Goal: Task Accomplishment & Management: Manage account settings

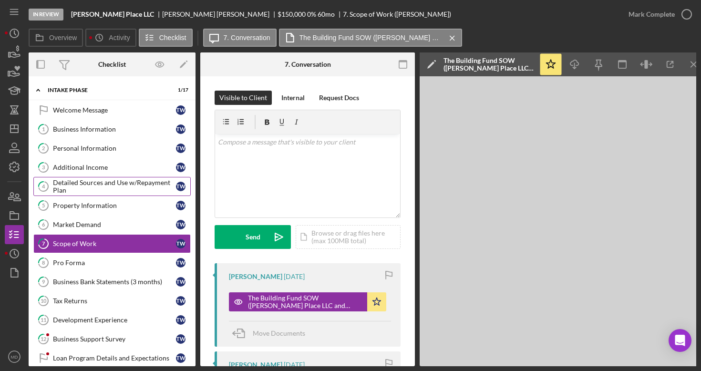
scroll to position [31, 0]
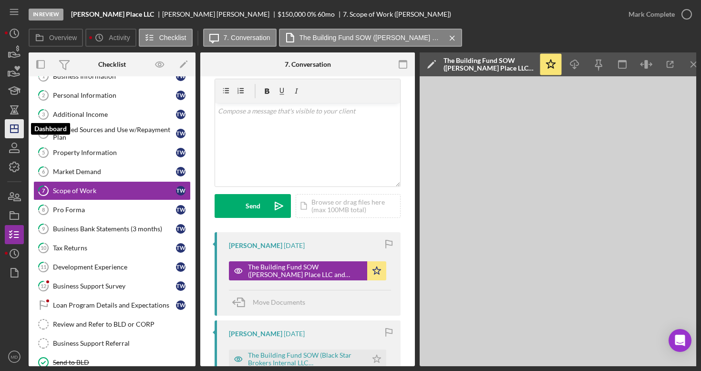
click at [15, 129] on line "button" at bounding box center [14, 129] width 8 height 0
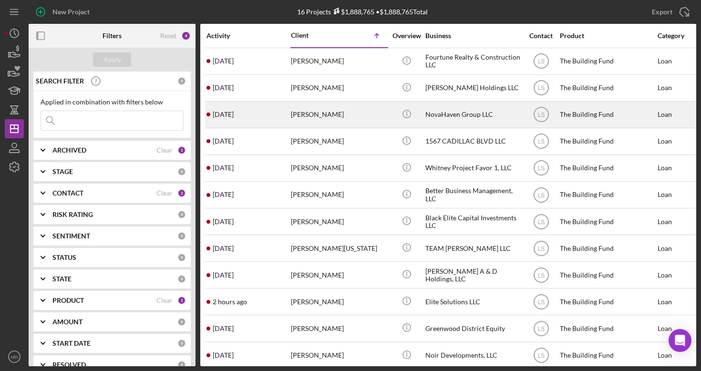
click at [317, 111] on div "[PERSON_NAME]" at bounding box center [338, 114] width 95 height 25
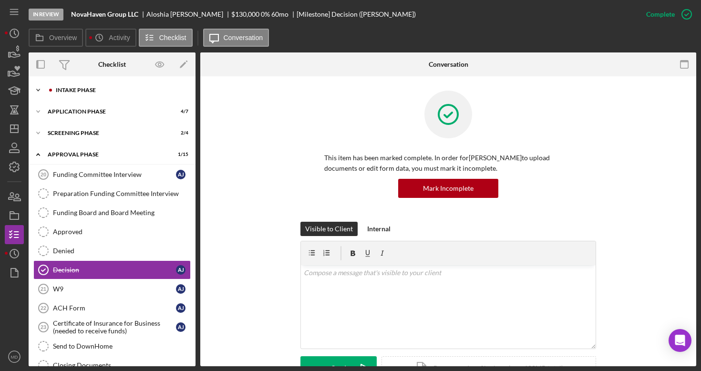
click at [97, 92] on div "Intake Phase" at bounding box center [120, 90] width 128 height 6
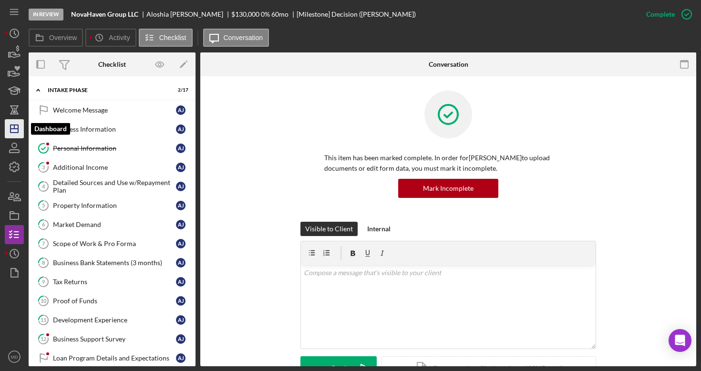
click at [19, 128] on icon "Icon/Dashboard" at bounding box center [14, 129] width 24 height 24
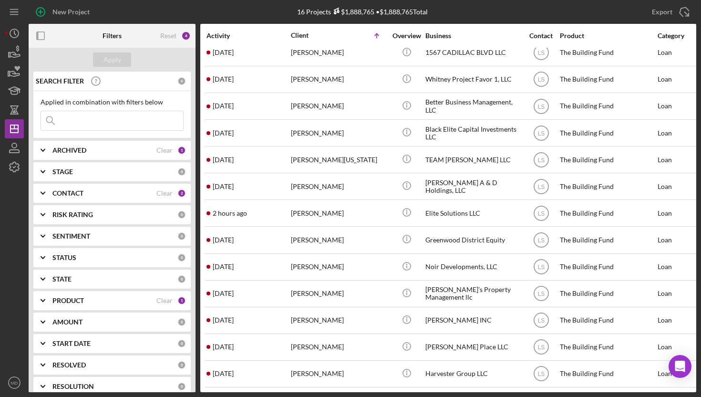
scroll to position [85, 0]
